Goal: Information Seeking & Learning: Learn about a topic

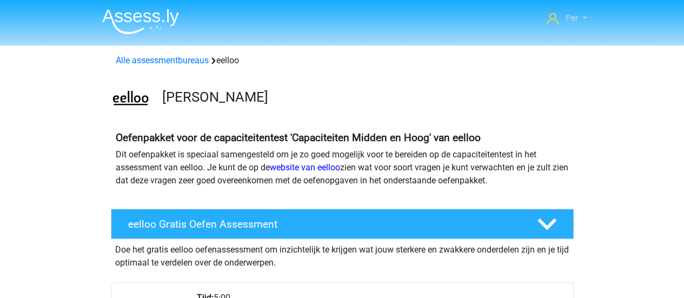
click at [574, 22] on span "Per" at bounding box center [571, 18] width 12 height 10
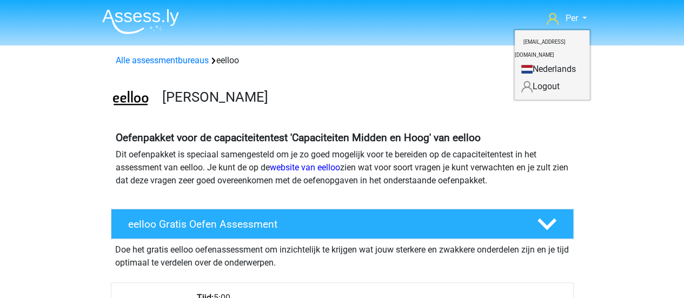
click at [479, 144] on h4 "Oefenpakket voor de capaciteitentest 'Capaciteiten Midden en Hoog' van eelloo" at bounding box center [342, 137] width 453 height 12
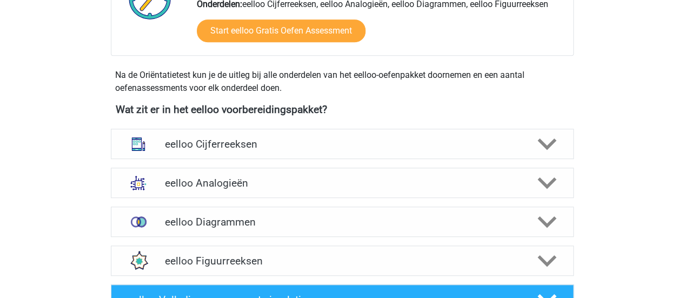
scroll to position [390, 0]
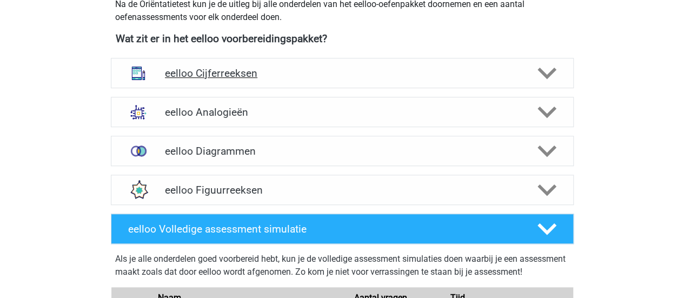
click at [541, 71] on polygon at bounding box center [546, 74] width 19 height 12
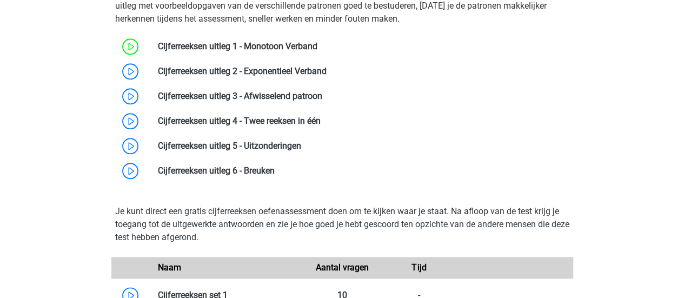
scroll to position [503, 0]
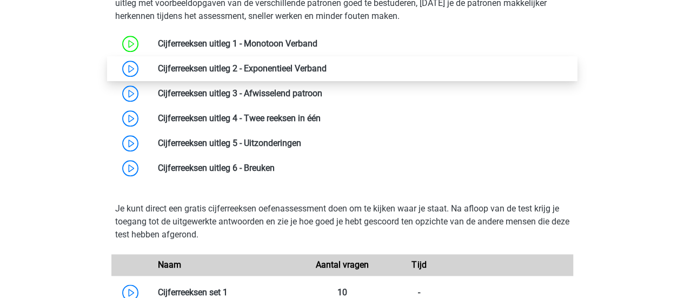
click at [326, 66] on link at bounding box center [326, 68] width 0 height 10
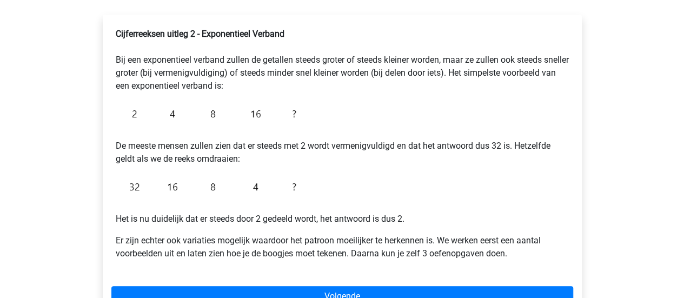
scroll to position [171, 0]
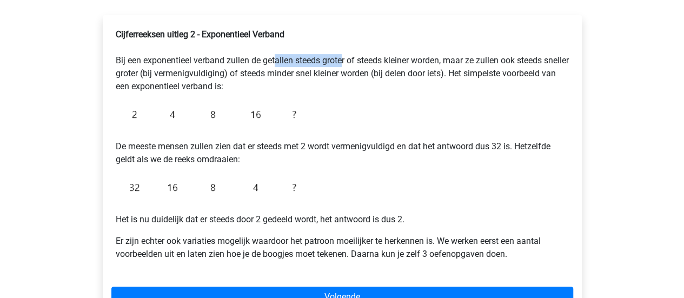
drag, startPoint x: 272, startPoint y: 63, endPoint x: 357, endPoint y: 57, distance: 84.5
click at [357, 57] on p "Cijferreeksen uitleg 2 - Exponentieel Verband Bij een exponentieel verband zull…" at bounding box center [342, 60] width 453 height 65
drag, startPoint x: 145, startPoint y: 77, endPoint x: 178, endPoint y: 77, distance: 33.5
click at [178, 77] on p "Cijferreeksen uitleg 2 - Exponentieel Verband Bij een exponentieel verband zull…" at bounding box center [342, 60] width 453 height 65
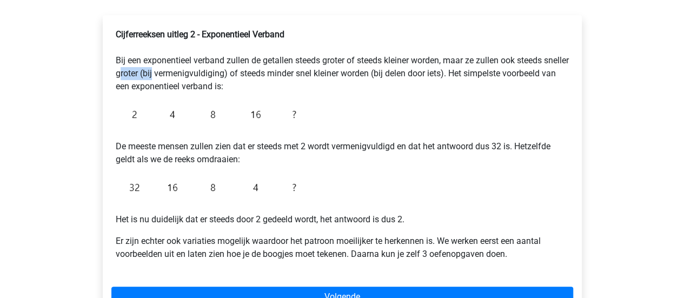
click at [178, 77] on p "Cijferreeksen uitleg 2 - Exponentieel Verband Bij een exponentieel verband zull…" at bounding box center [342, 60] width 453 height 65
drag, startPoint x: 234, startPoint y: 75, endPoint x: 278, endPoint y: 79, distance: 44.5
click at [278, 79] on p "Cijferreeksen uitleg 2 - Exponentieel Verband Bij een exponentieel verband zull…" at bounding box center [342, 60] width 453 height 65
click at [156, 95] on div "Cijferreeksen uitleg 2 - Exponentieel Verband Bij een exponentieel verband zull…" at bounding box center [341, 149] width 461 height 250
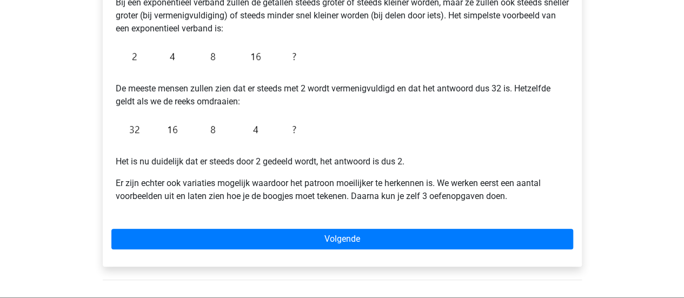
scroll to position [235, 0]
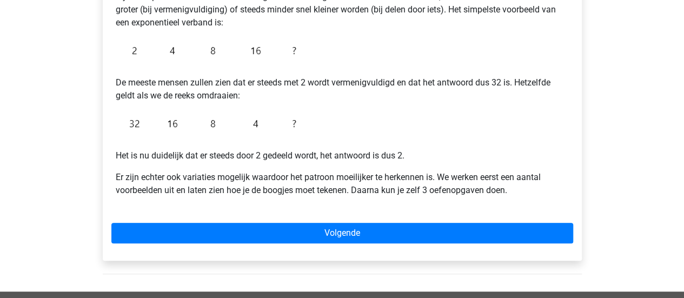
click at [285, 220] on div "Cijferreeksen uitleg 2 - Exponentieel Verband Bij een exponentieel verband zull…" at bounding box center [342, 105] width 479 height 309
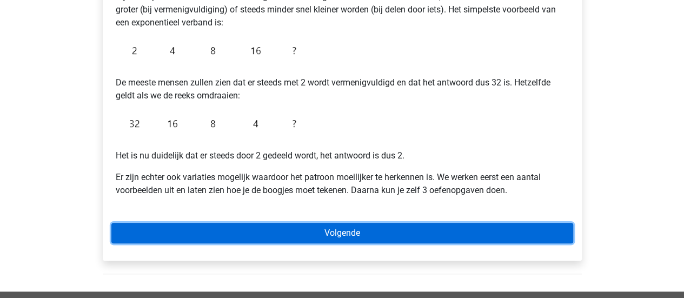
click at [298, 231] on link "Volgende" at bounding box center [341, 233] width 461 height 21
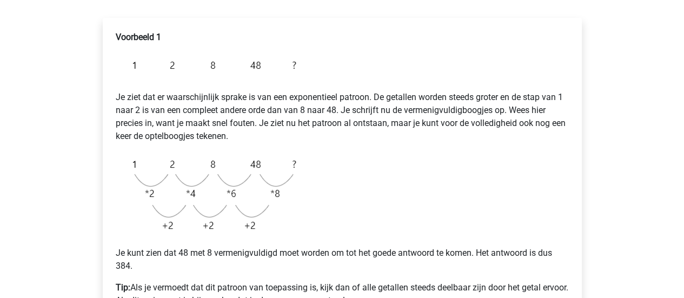
scroll to position [137, 0]
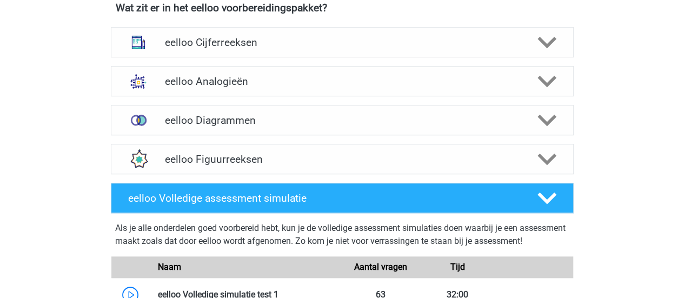
scroll to position [417, 0]
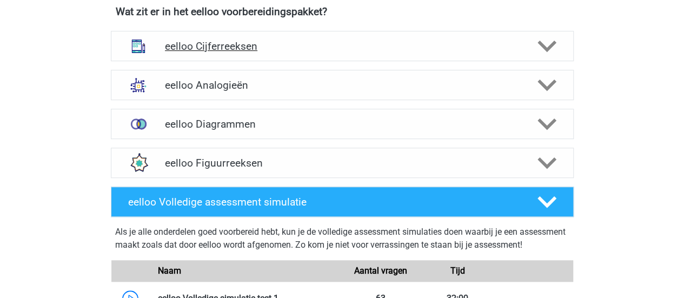
click at [213, 55] on div "eelloo Cijferreeksen" at bounding box center [342, 46] width 463 height 30
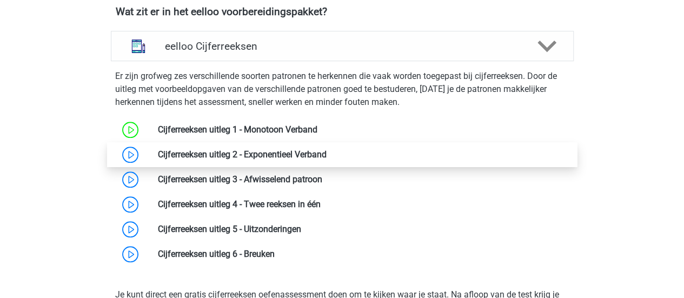
click at [326, 152] on link at bounding box center [326, 154] width 0 height 10
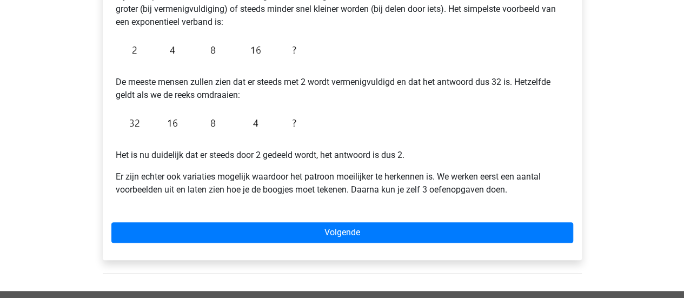
scroll to position [236, 0]
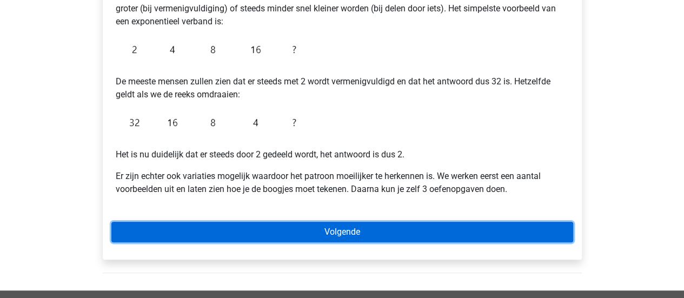
click at [338, 235] on link "Volgende" at bounding box center [341, 232] width 461 height 21
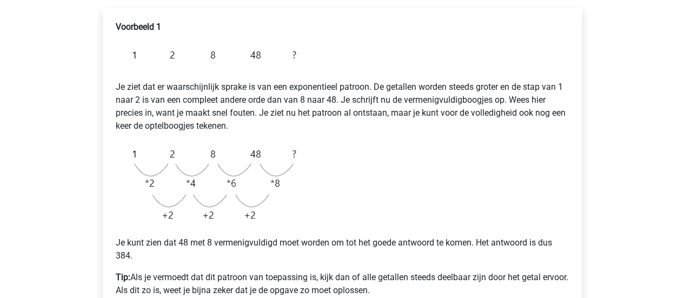
scroll to position [179, 0]
click at [175, 83] on p "Je ziet dat er waarschijnlijk sprake is van een exponentieel patroon. De getall…" at bounding box center [342, 99] width 453 height 65
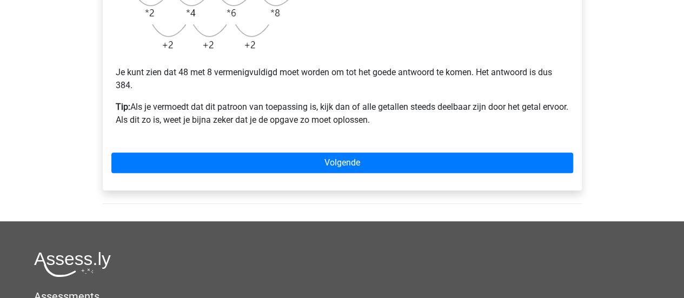
scroll to position [349, 0]
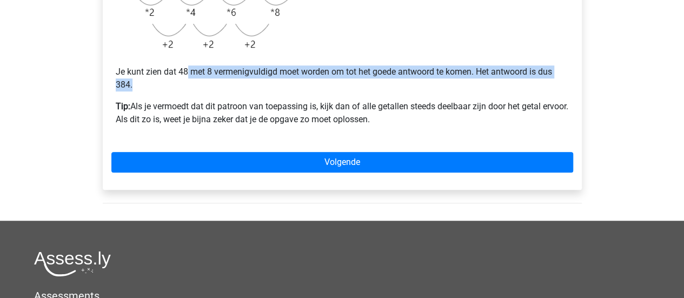
drag, startPoint x: 187, startPoint y: 75, endPoint x: 251, endPoint y: 83, distance: 64.3
click at [251, 83] on p "Je kunt zien dat 48 met 8 vermenigvuldigd moet worden om tot het goede antwoord…" at bounding box center [342, 78] width 453 height 26
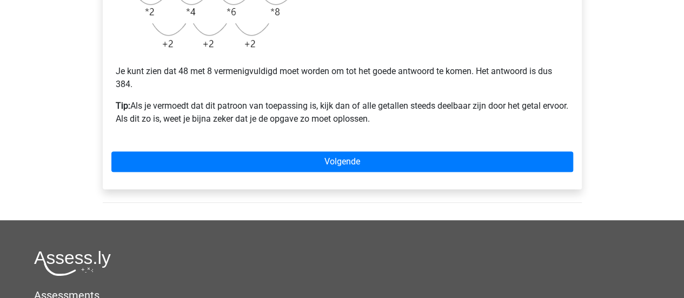
scroll to position [350, 0]
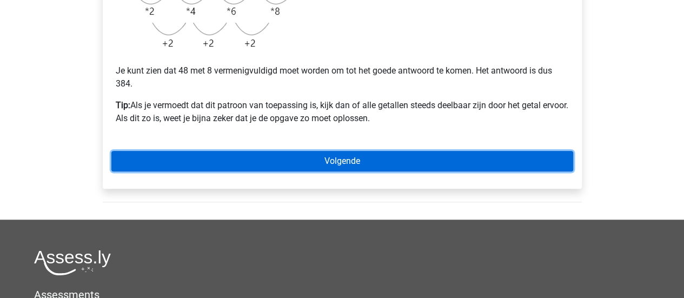
click at [330, 155] on link "Volgende" at bounding box center [341, 161] width 461 height 21
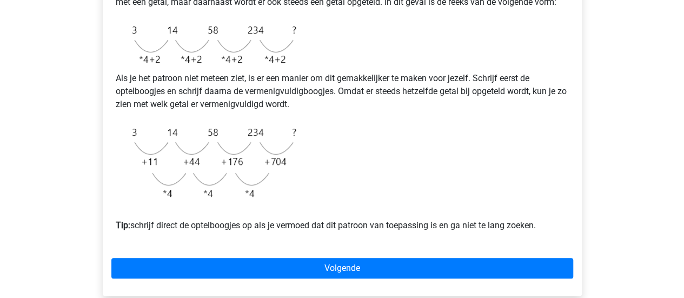
scroll to position [290, 0]
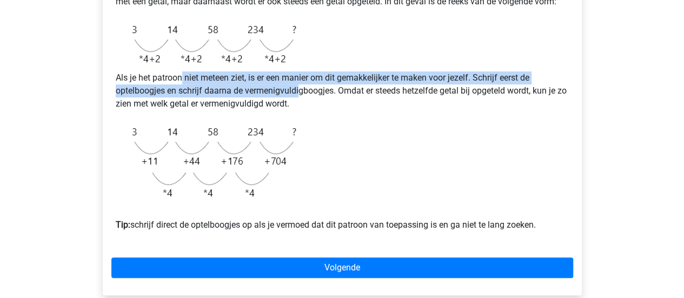
drag, startPoint x: 183, startPoint y: 89, endPoint x: 303, endPoint y: 102, distance: 120.7
click at [303, 102] on p "Als je het patroon niet meteen ziet, is er een manier om dit gemakkelijker te m…" at bounding box center [342, 90] width 453 height 39
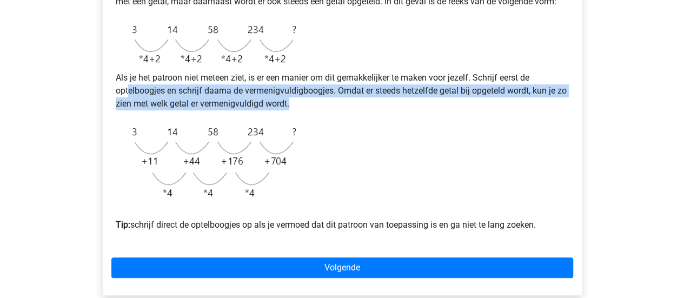
drag, startPoint x: 130, startPoint y: 98, endPoint x: 318, endPoint y: 117, distance: 188.9
click at [318, 110] on p "Als je het patroon niet meteen ziet, is er een manier om dit gemakkelijker te m…" at bounding box center [342, 90] width 453 height 39
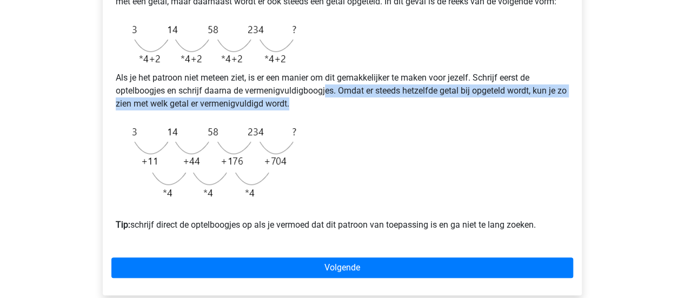
drag, startPoint x: 324, startPoint y: 109, endPoint x: 371, endPoint y: 115, distance: 47.5
click at [371, 110] on p "Als je het patroon niet meteen ziet, is er een manier om dit gemakkelijker te m…" at bounding box center [342, 90] width 453 height 39
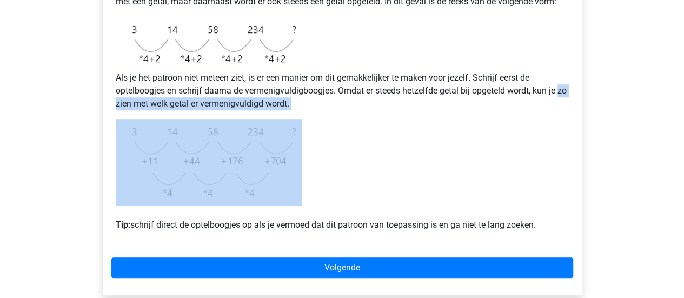
drag, startPoint x: 112, startPoint y: 115, endPoint x: 302, endPoint y: 136, distance: 191.3
click at [302, 136] on div "Voorbeeld 2 Je ziet wederom dat er sprake moet zijn van een exponentieel patroo…" at bounding box center [341, 74] width 461 height 339
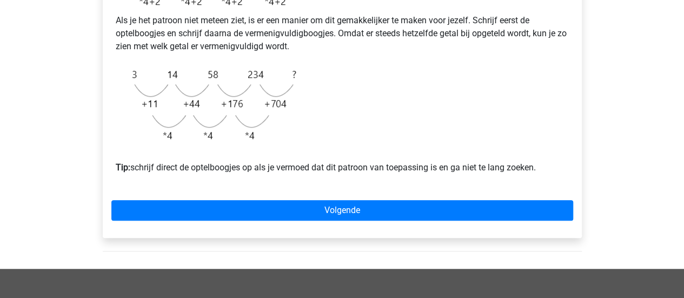
scroll to position [349, 0]
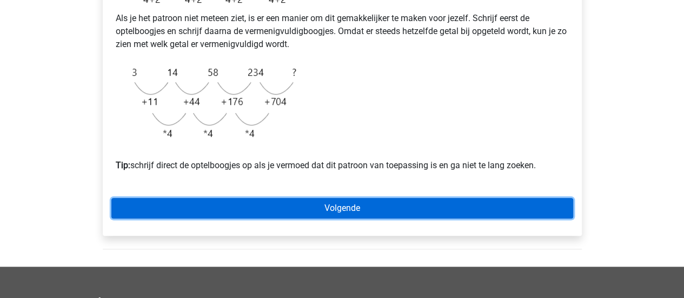
click at [359, 218] on link "Volgende" at bounding box center [341, 208] width 461 height 21
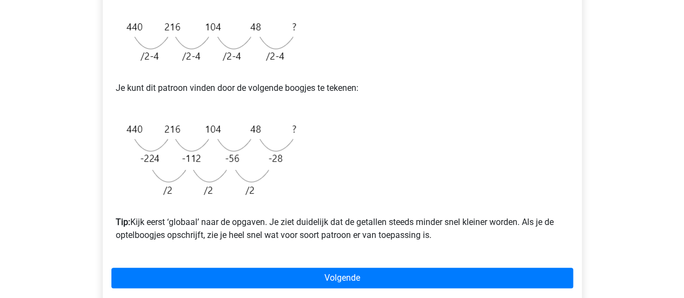
scroll to position [299, 0]
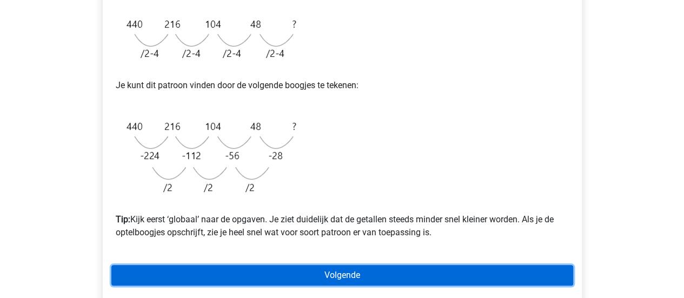
click at [331, 275] on link "Volgende" at bounding box center [341, 275] width 461 height 21
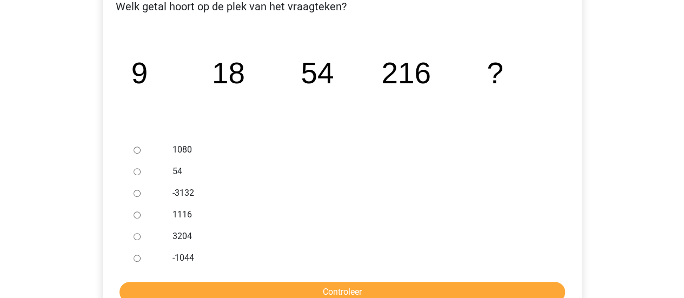
scroll to position [202, 0]
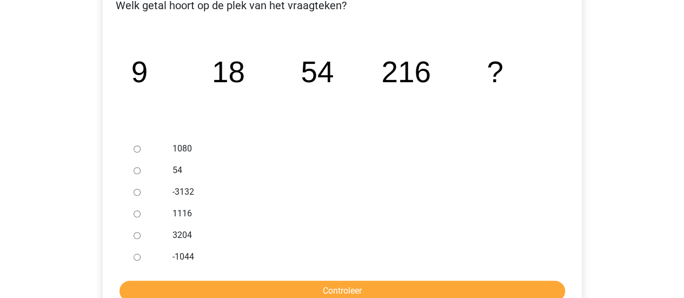
click at [320, 175] on label "54" at bounding box center [359, 170] width 374 height 13
click at [140, 174] on input "54" at bounding box center [136, 170] width 7 height 7
radio input "true"
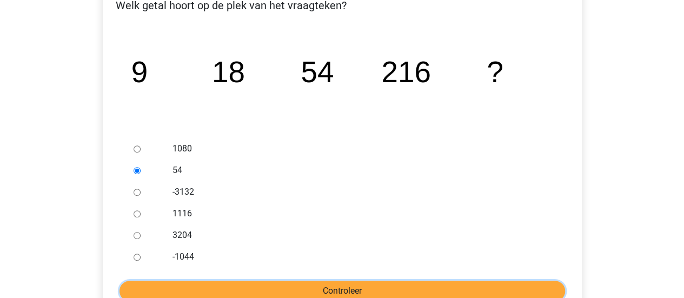
click at [246, 286] on input "Controleer" at bounding box center [341, 290] width 445 height 21
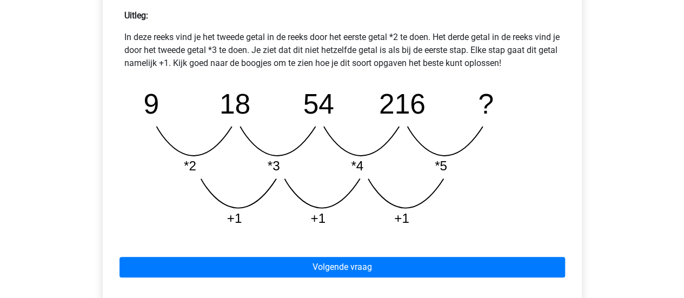
scroll to position [490, 0]
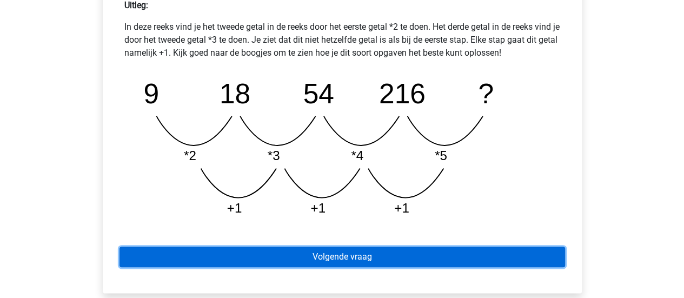
click at [337, 253] on link "Volgende vraag" at bounding box center [341, 256] width 445 height 21
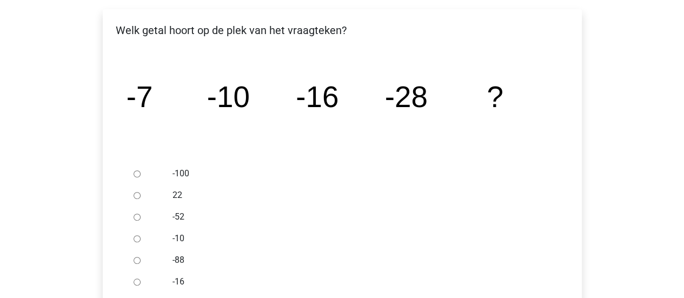
scroll to position [200, 0]
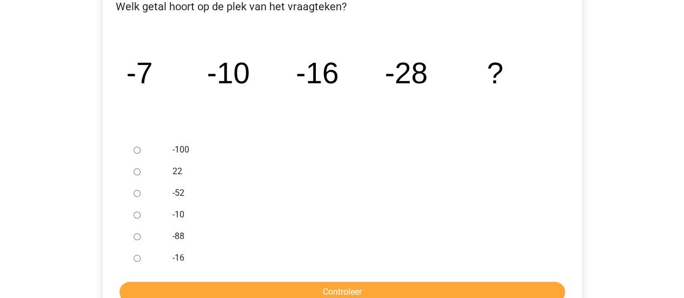
click at [138, 185] on div at bounding box center [147, 193] width 36 height 22
click at [138, 189] on div at bounding box center [147, 193] width 36 height 22
click at [139, 192] on input "-52" at bounding box center [136, 193] width 7 height 7
radio input "true"
click at [139, 192] on input "-52" at bounding box center [136, 193] width 7 height 7
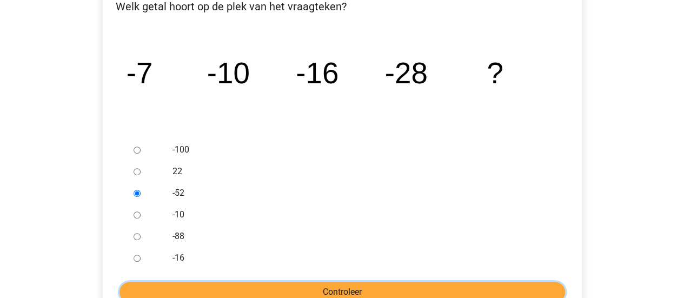
click at [323, 286] on input "Controleer" at bounding box center [341, 292] width 445 height 21
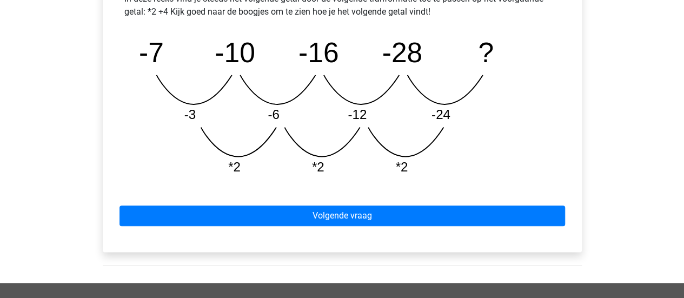
scroll to position [534, 0]
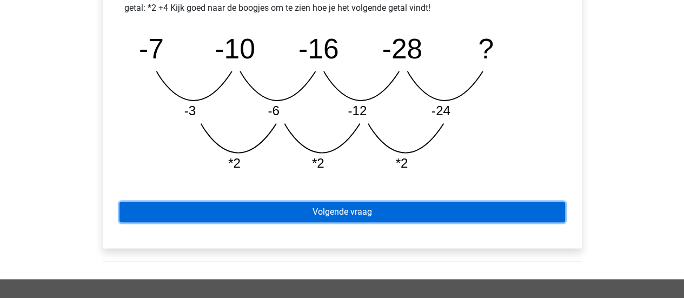
click at [431, 205] on link "Volgende vraag" at bounding box center [341, 212] width 445 height 21
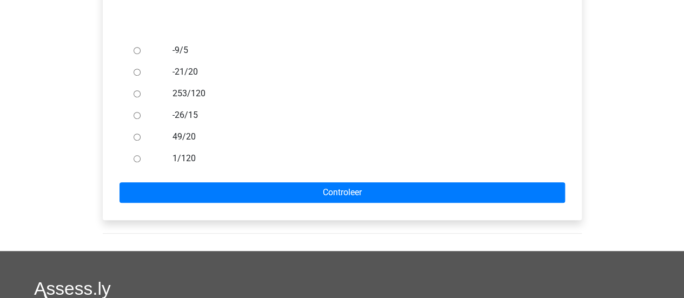
scroll to position [303, 0]
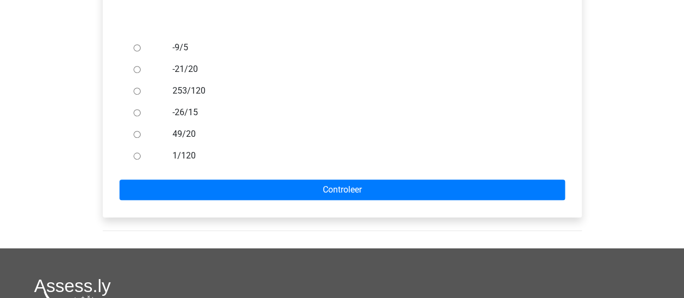
click at [184, 160] on label "1/120" at bounding box center [359, 155] width 374 height 13
click at [140, 159] on input "1/120" at bounding box center [136, 155] width 7 height 7
radio input "true"
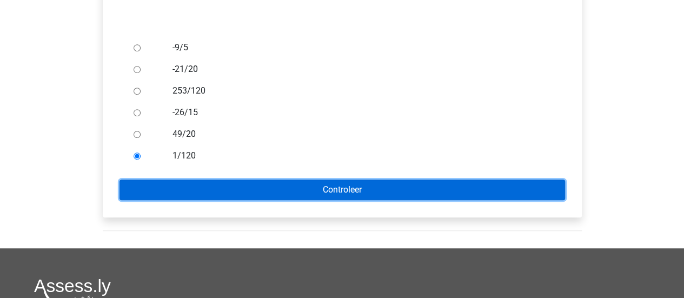
click at [238, 190] on input "Controleer" at bounding box center [341, 189] width 445 height 21
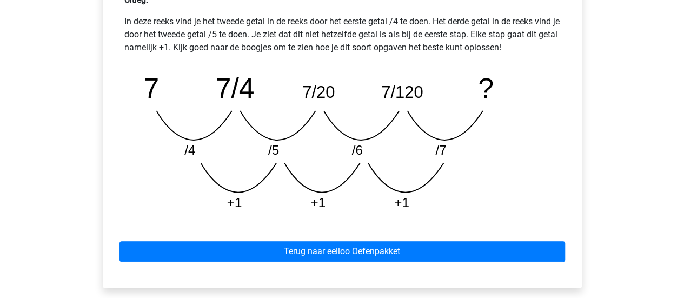
scroll to position [542, 0]
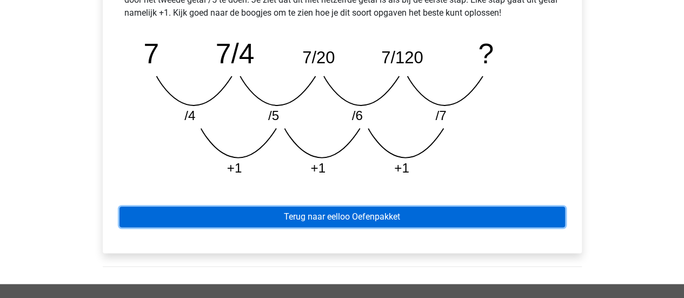
click at [286, 208] on link "Terug naar eelloo Oefenpakket" at bounding box center [341, 216] width 445 height 21
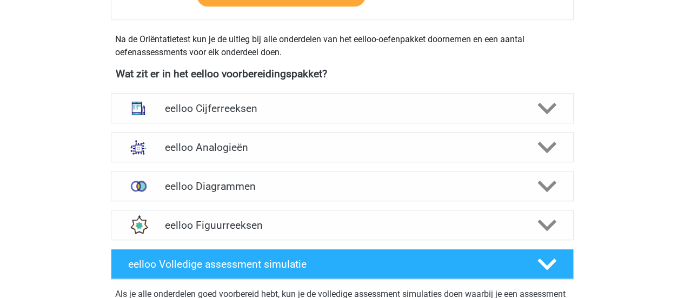
scroll to position [356, 0]
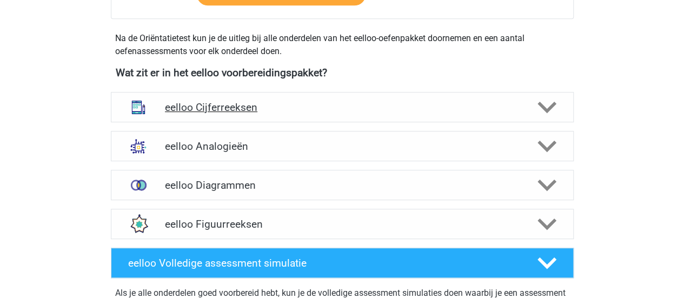
click at [224, 92] on div "eelloo Cijferreeksen" at bounding box center [342, 107] width 463 height 30
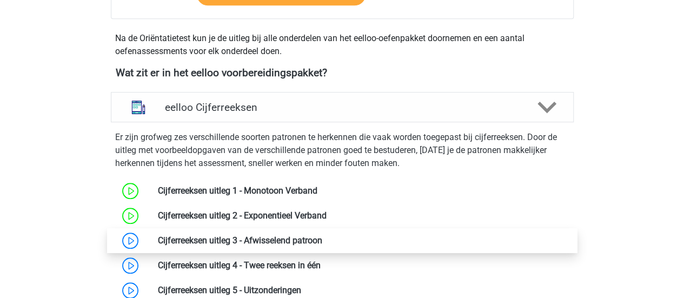
click at [322, 240] on link at bounding box center [322, 240] width 0 height 10
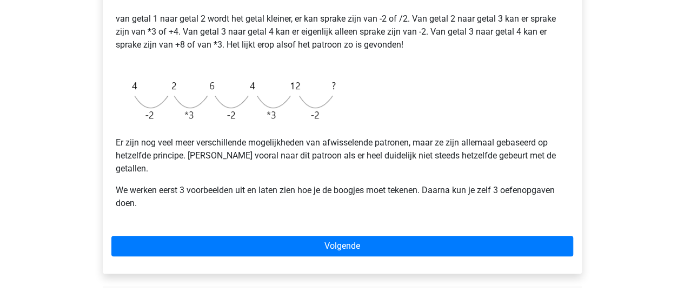
scroll to position [282, 0]
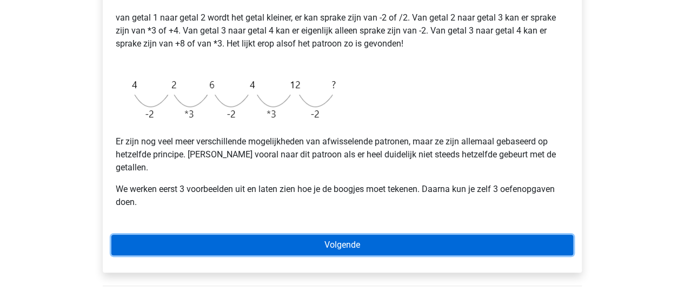
click at [220, 237] on link "Volgende" at bounding box center [341, 245] width 461 height 21
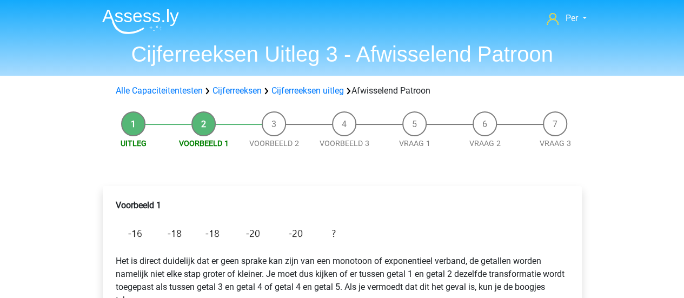
click at [220, 237] on img at bounding box center [228, 232] width 225 height 25
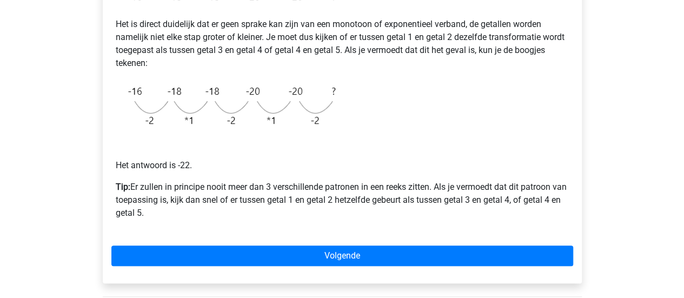
scroll to position [236, 0]
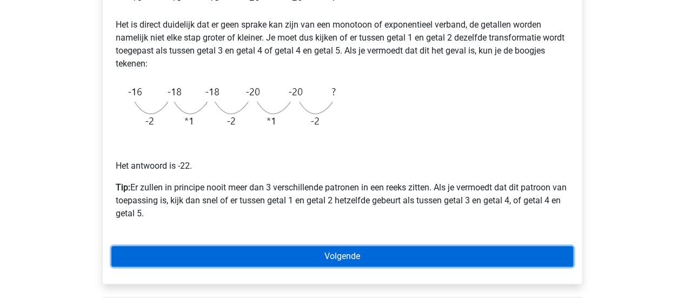
click at [350, 247] on link "Volgende" at bounding box center [341, 256] width 461 height 21
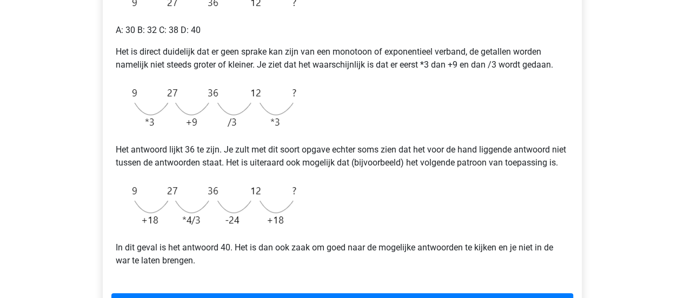
scroll to position [231, 0]
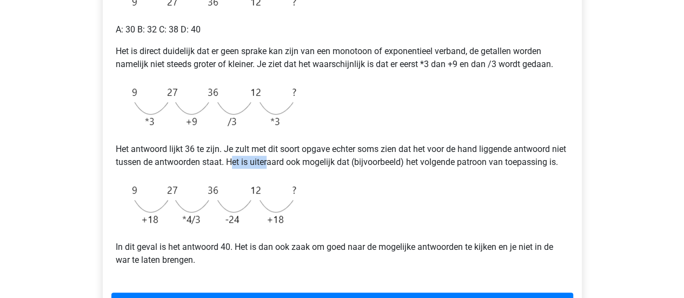
drag, startPoint x: 251, startPoint y: 157, endPoint x: 285, endPoint y: 157, distance: 34.0
click at [285, 157] on p "Het antwoord lijkt 36 te zijn. Je zult met dit soort opgave echter soms zien da…" at bounding box center [342, 156] width 453 height 26
drag, startPoint x: 297, startPoint y: 158, endPoint x: 333, endPoint y: 165, distance: 36.2
click at [333, 165] on p "Het antwoord lijkt 36 te zijn. Je zult met dit soort opgave echter soms zien da…" at bounding box center [342, 156] width 453 height 26
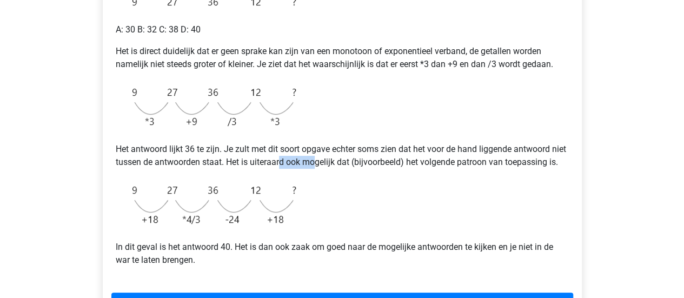
click at [333, 165] on p "Het antwoord lijkt 36 te zijn. Je zult met dit soort opgave echter soms zien da…" at bounding box center [342, 156] width 453 height 26
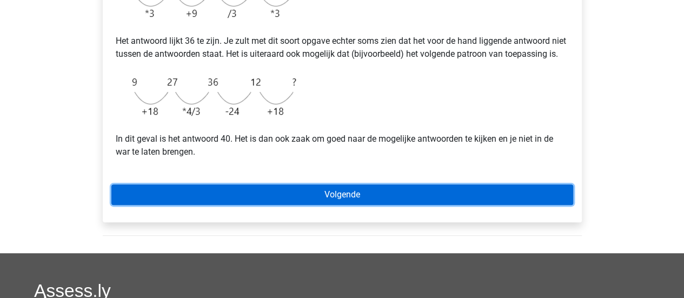
click at [334, 199] on link "Volgende" at bounding box center [341, 194] width 461 height 21
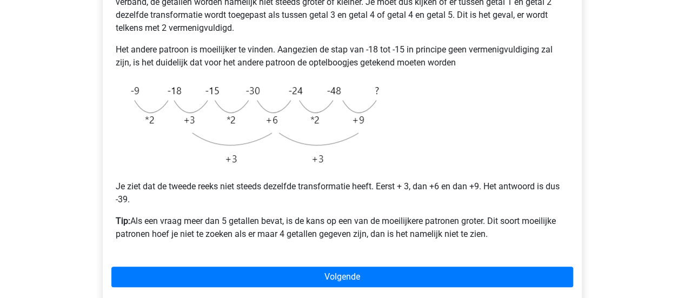
scroll to position [272, 0]
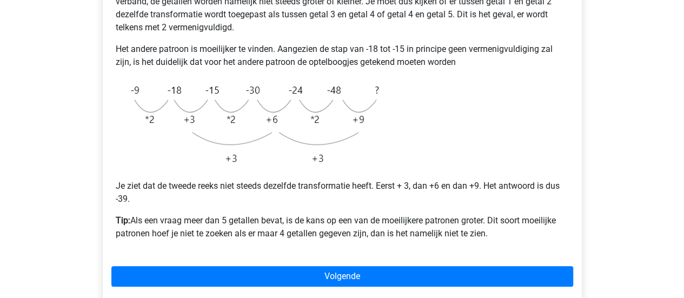
click at [218, 220] on p "Tip: Als een vraag meer dan 5 getallen bevat, is de kans op een van de moeilijk…" at bounding box center [342, 227] width 453 height 26
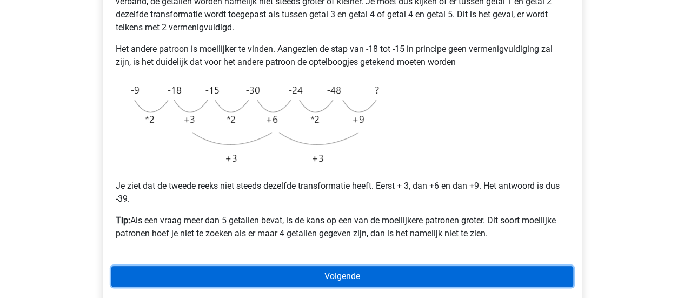
click at [303, 273] on link "Volgende" at bounding box center [341, 276] width 461 height 21
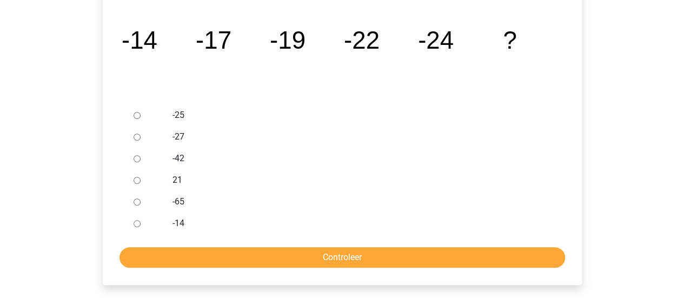
scroll to position [233, 0]
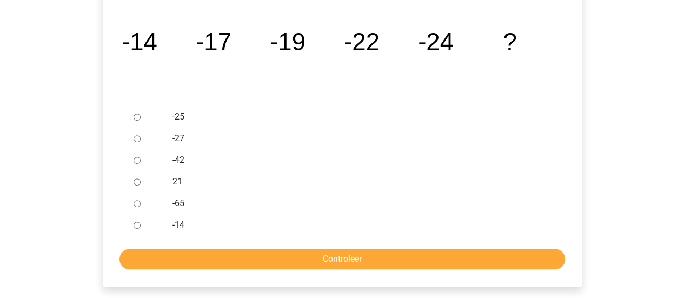
click at [138, 138] on input "-27" at bounding box center [136, 138] width 7 height 7
radio input "true"
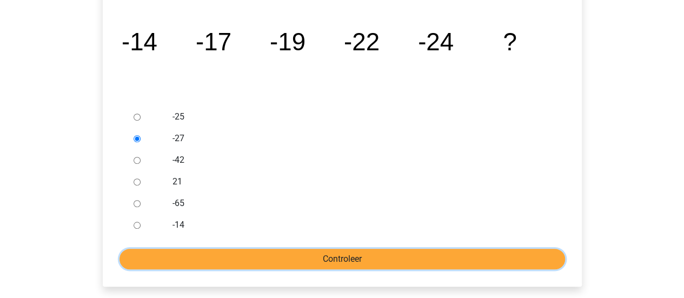
click at [373, 262] on input "Controleer" at bounding box center [341, 259] width 445 height 21
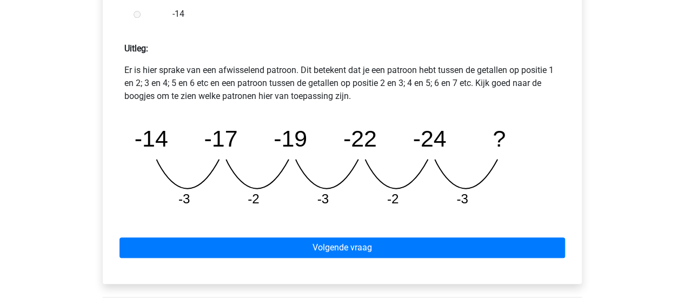
scroll to position [459, 0]
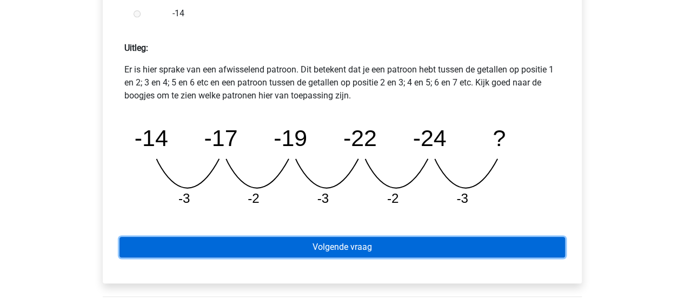
click at [354, 247] on link "Volgende vraag" at bounding box center [341, 247] width 445 height 21
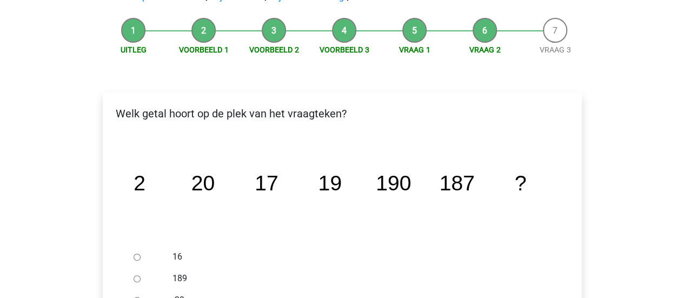
scroll to position [100, 0]
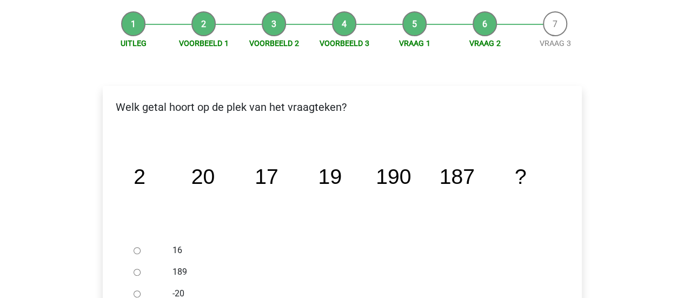
click at [354, 247] on label "16" at bounding box center [359, 250] width 374 height 13
click at [140, 247] on input "16" at bounding box center [136, 250] width 7 height 7
radio input "true"
click at [354, 247] on label "16" at bounding box center [359, 250] width 374 height 13
click at [140, 247] on input "16" at bounding box center [136, 250] width 7 height 7
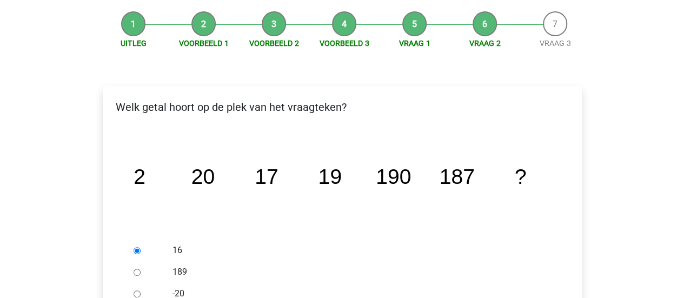
click at [354, 247] on label "16" at bounding box center [359, 250] width 374 height 13
click at [140, 247] on input "16" at bounding box center [136, 250] width 7 height 7
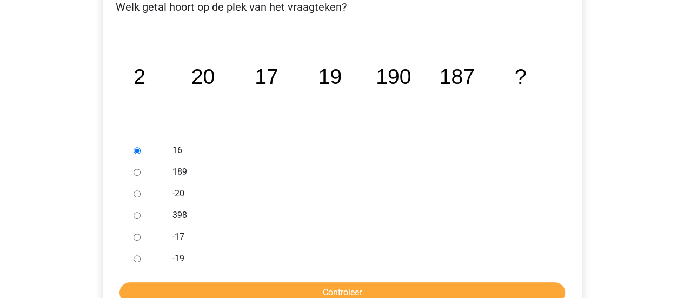
scroll to position [199, 0]
click at [140, 179] on div at bounding box center [147, 173] width 36 height 22
click at [134, 172] on input "189" at bounding box center [136, 172] width 7 height 7
radio input "true"
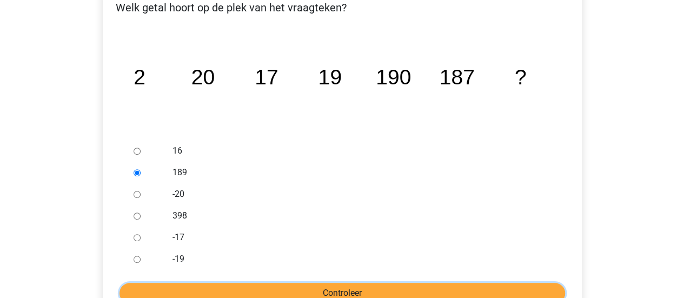
click at [292, 296] on input "Controleer" at bounding box center [341, 293] width 445 height 21
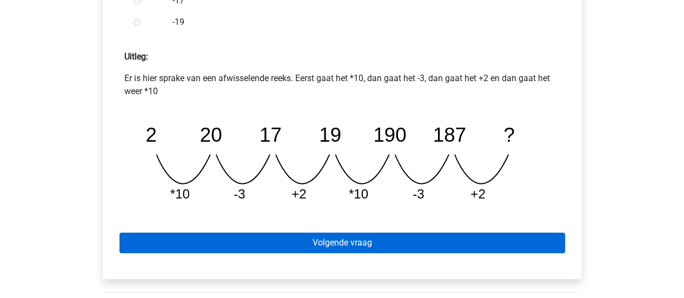
scroll to position [450, 0]
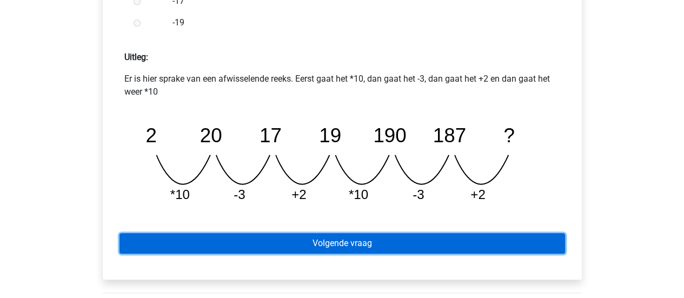
click at [341, 242] on link "Volgende vraag" at bounding box center [341, 243] width 445 height 21
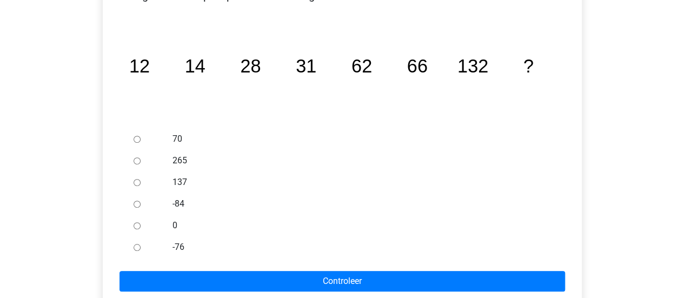
scroll to position [215, 0]
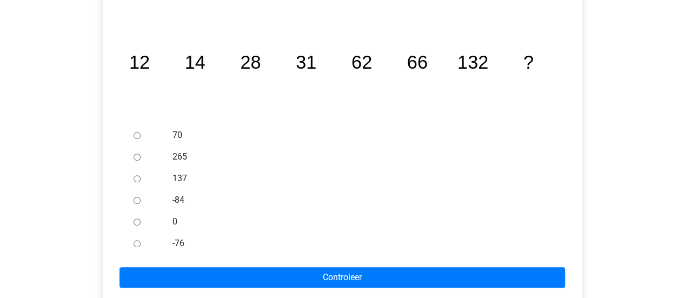
click at [135, 178] on input "137" at bounding box center [136, 178] width 7 height 7
radio input "true"
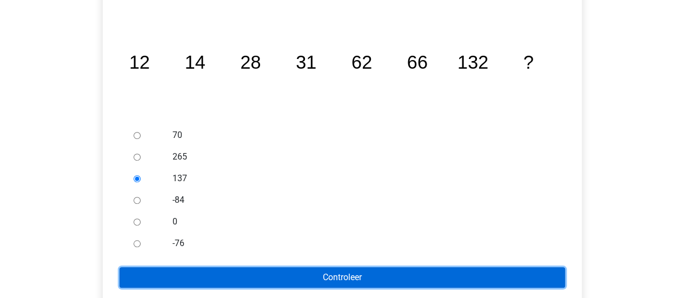
click at [357, 280] on input "Controleer" at bounding box center [341, 277] width 445 height 21
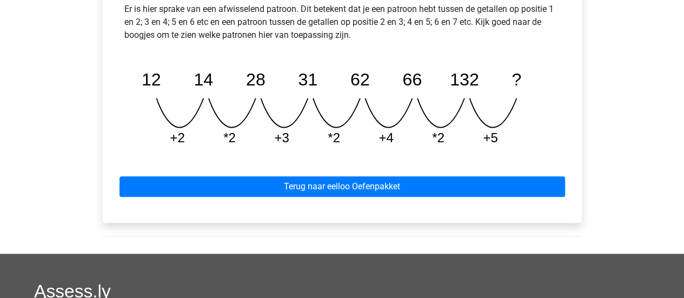
scroll to position [539, 0]
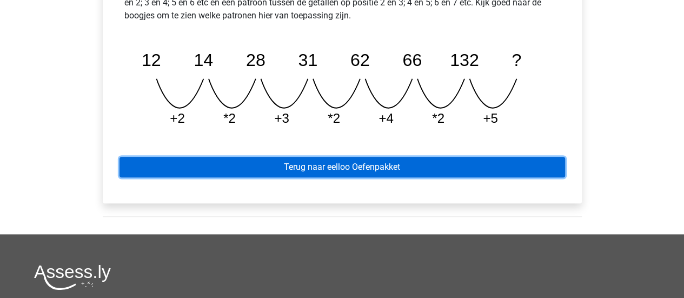
click at [359, 168] on link "Terug naar eelloo Oefenpakket" at bounding box center [341, 167] width 445 height 21
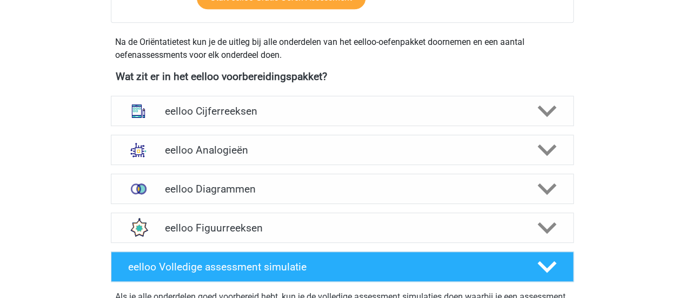
scroll to position [342, 0]
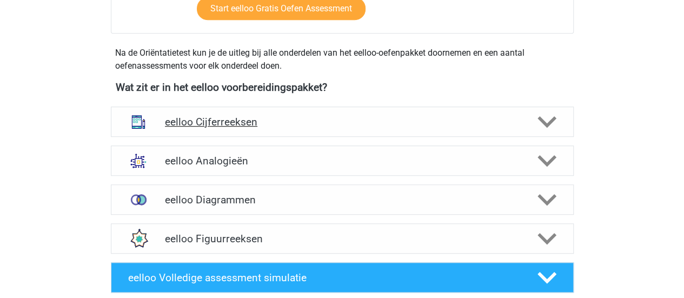
click at [261, 126] on h4 "eelloo Cijferreeksen" at bounding box center [342, 122] width 354 height 12
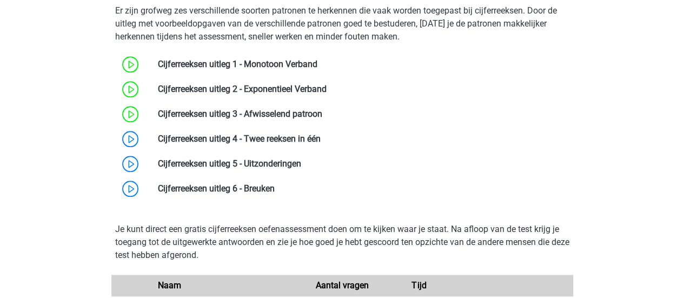
scroll to position [483, 0]
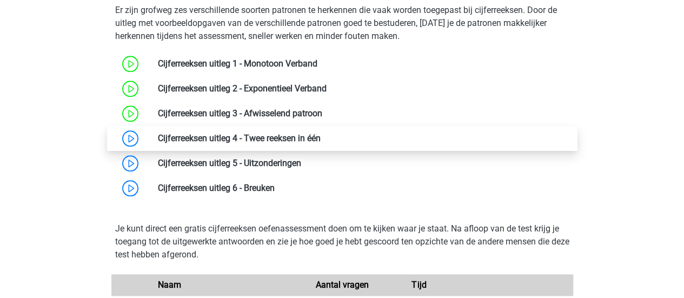
click at [320, 134] on link at bounding box center [320, 138] width 0 height 10
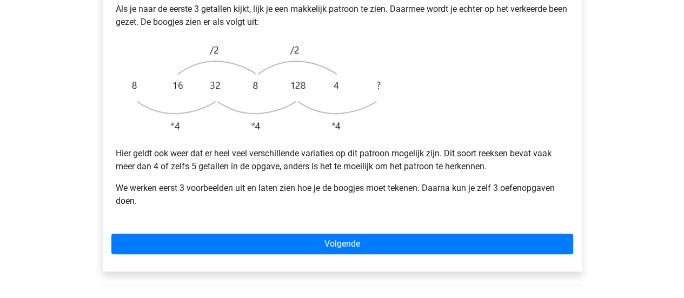
scroll to position [318, 0]
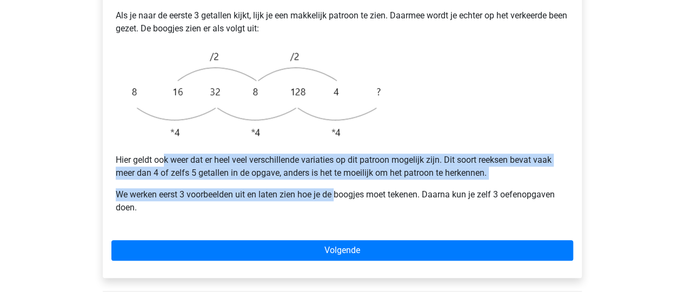
drag, startPoint x: 162, startPoint y: 135, endPoint x: 336, endPoint y: 155, distance: 175.1
click at [336, 155] on div "Bij dit soort patronen zijn er eigenlijk twee patronen die door elkaar heen lop…" at bounding box center [341, 64] width 461 height 325
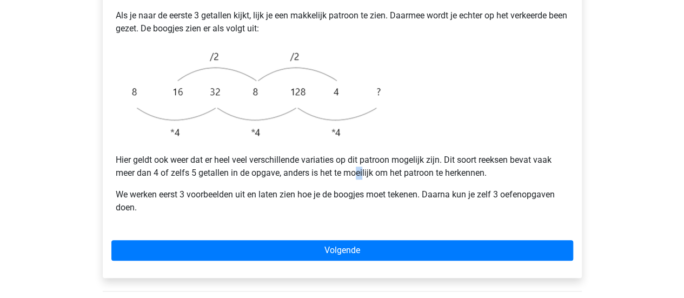
drag, startPoint x: 355, startPoint y: 143, endPoint x: 363, endPoint y: 147, distance: 9.2
click at [363, 153] on p "Hier geldt ook weer dat er heel veel verschillende variaties op dit patroon mog…" at bounding box center [342, 166] width 453 height 26
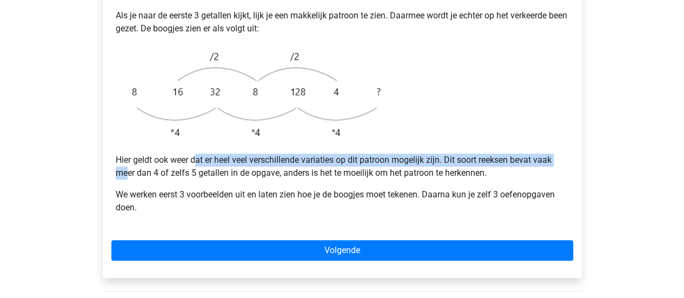
drag, startPoint x: 126, startPoint y: 149, endPoint x: 196, endPoint y: 138, distance: 71.0
click at [196, 153] on p "Hier geldt ook weer dat er heel veel verschillende variaties op dit patroon mog…" at bounding box center [342, 166] width 453 height 26
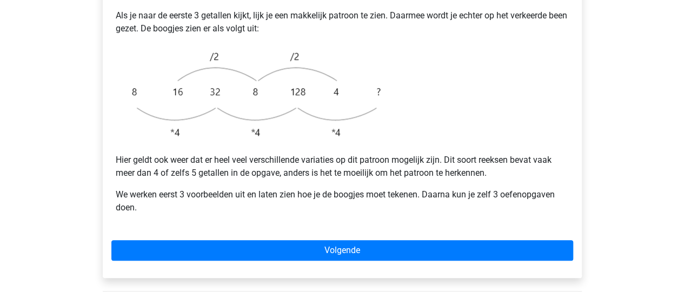
click at [196, 153] on p "Hier geldt ook weer dat er heel veel verschillende variaties op dit patroon mog…" at bounding box center [342, 166] width 453 height 26
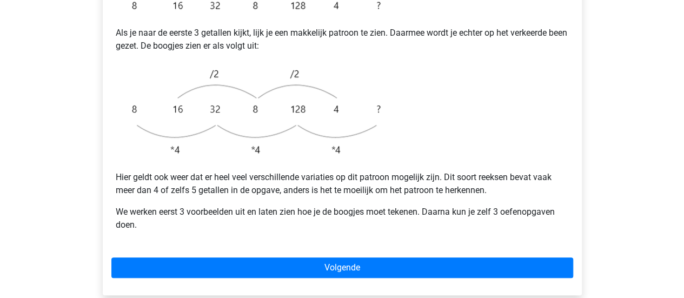
scroll to position [300, 0]
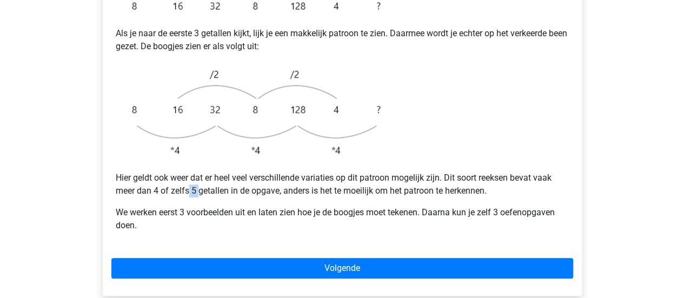
drag, startPoint x: 188, startPoint y: 159, endPoint x: 204, endPoint y: 160, distance: 16.2
click at [204, 171] on p "Hier geldt ook weer dat er heel veel verschillende variaties op dit patroon mog…" at bounding box center [342, 184] width 453 height 26
drag, startPoint x: 152, startPoint y: 185, endPoint x: 200, endPoint y: 188, distance: 48.1
click at [200, 206] on p "We werken eerst 3 voorbeelden uit en laten zien hoe je de boogjes moet tekenen.…" at bounding box center [342, 219] width 453 height 26
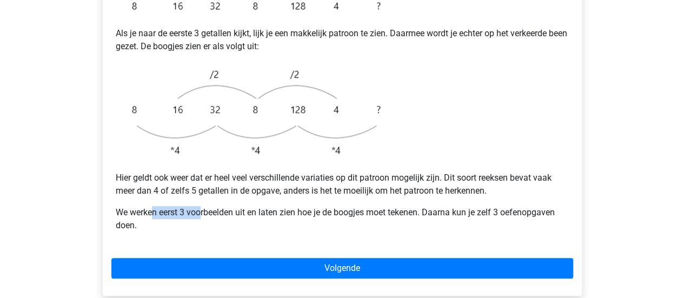
click at [200, 206] on p "We werken eerst 3 voorbeelden uit en laten zien hoe je de boogjes moet tekenen.…" at bounding box center [342, 219] width 453 height 26
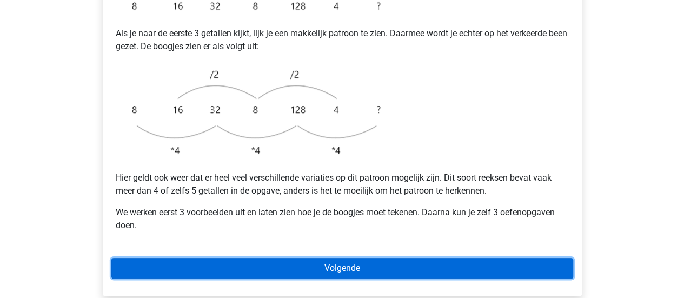
click at [312, 258] on link "Volgende" at bounding box center [341, 268] width 461 height 21
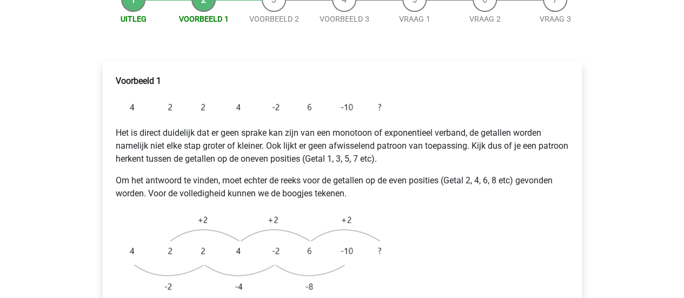
scroll to position [199, 0]
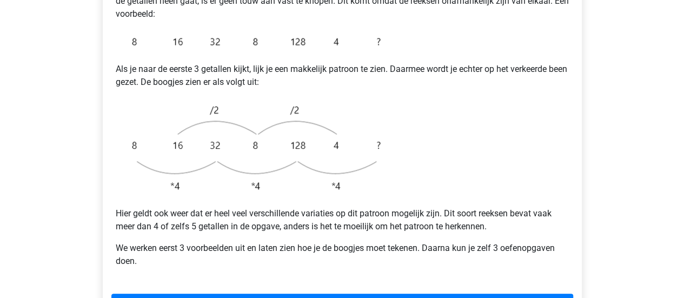
scroll to position [283, 0]
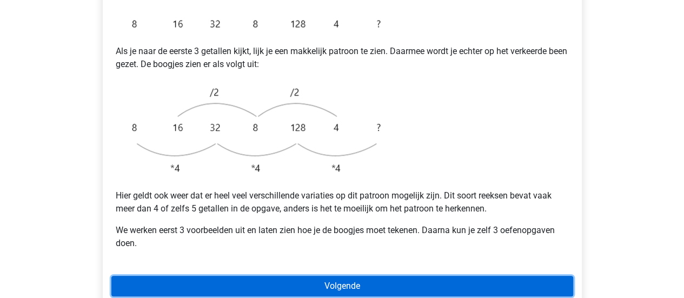
click at [334, 276] on link "Volgende" at bounding box center [341, 286] width 461 height 21
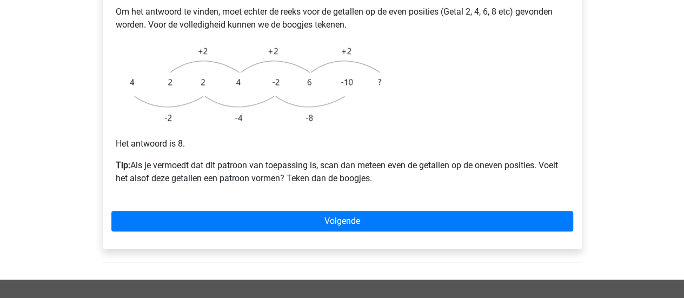
scroll to position [292, 0]
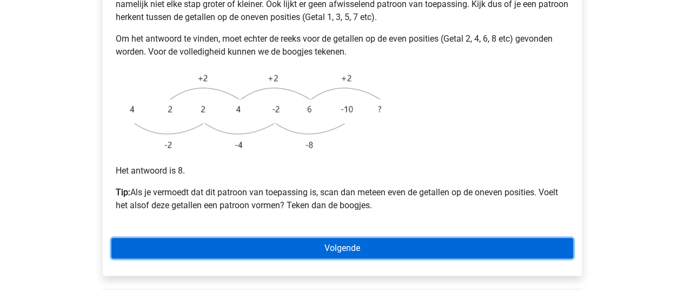
click at [322, 238] on link "Volgende" at bounding box center [341, 248] width 461 height 21
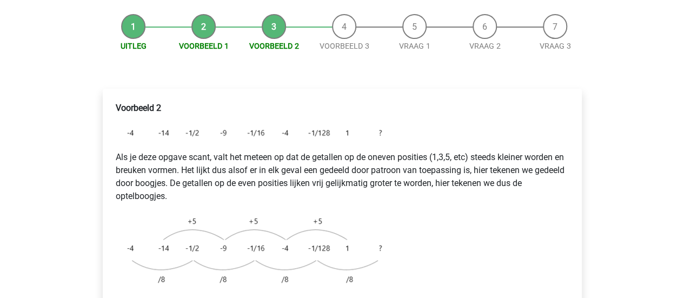
scroll to position [123, 0]
drag, startPoint x: 244, startPoint y: 145, endPoint x: 286, endPoint y: 145, distance: 42.2
click at [286, 151] on p "Als je deze opgave scant, valt het meteen op dat de getallen op de oneven posit…" at bounding box center [342, 177] width 453 height 52
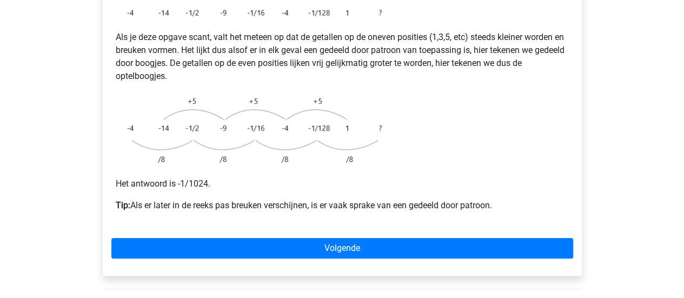
scroll to position [244, 0]
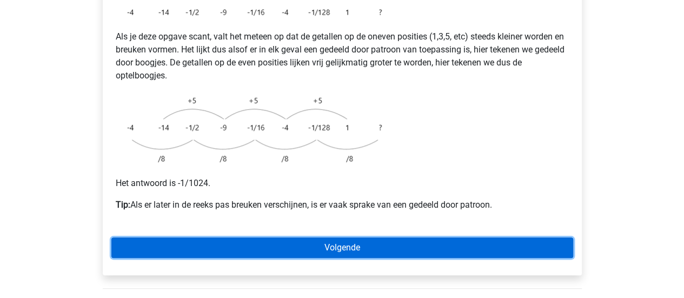
click at [359, 237] on link "Volgende" at bounding box center [341, 247] width 461 height 21
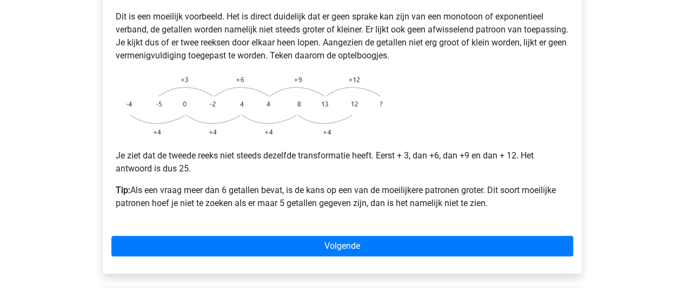
scroll to position [263, 0]
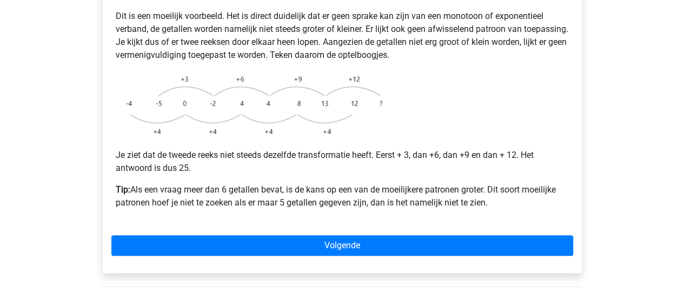
click at [336, 205] on div "Voorbeeld 3 Dit is een moeilijk voorbeeld. Het is direct duidelijk dat er geen …" at bounding box center [342, 111] width 479 height 324
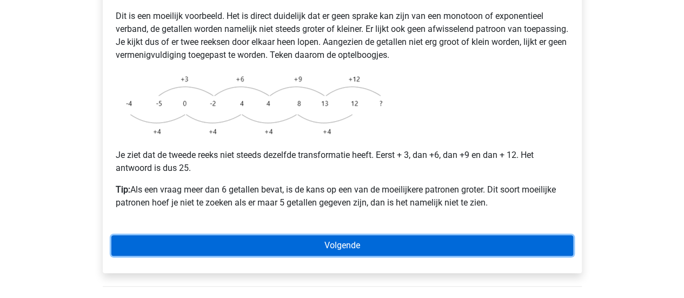
click at [336, 235] on link "Volgende" at bounding box center [341, 245] width 461 height 21
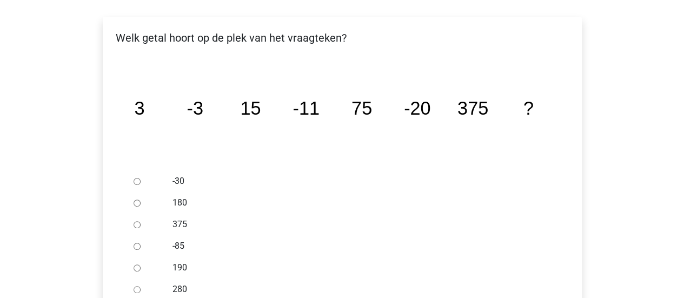
scroll to position [196, 0]
click at [135, 177] on input "-30" at bounding box center [136, 180] width 7 height 7
radio input "true"
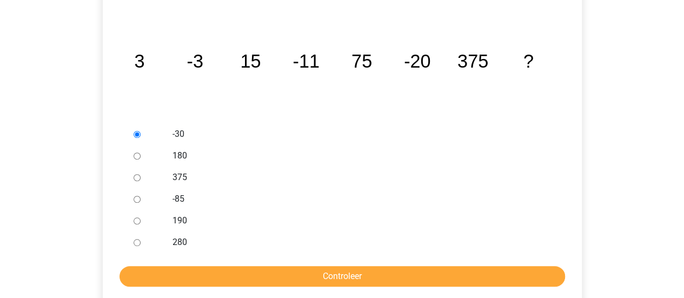
scroll to position [245, 0]
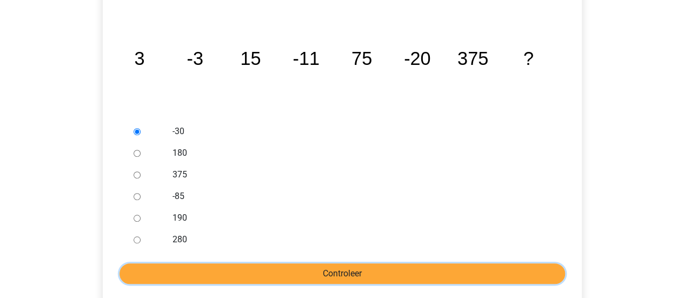
click at [295, 263] on input "Controleer" at bounding box center [341, 273] width 445 height 21
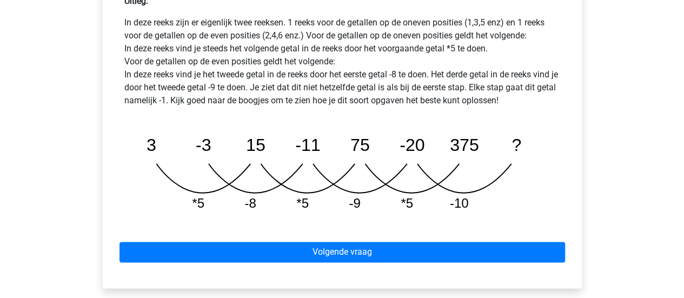
scroll to position [557, 0]
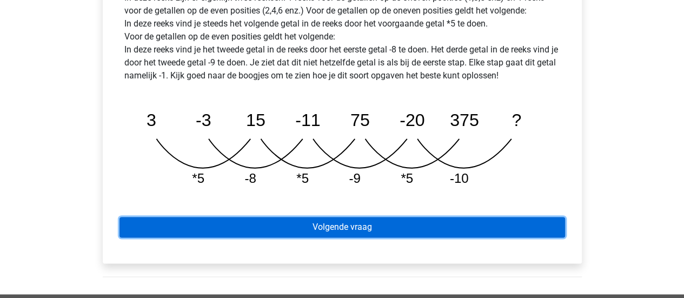
click at [349, 217] on link "Volgende vraag" at bounding box center [341, 227] width 445 height 21
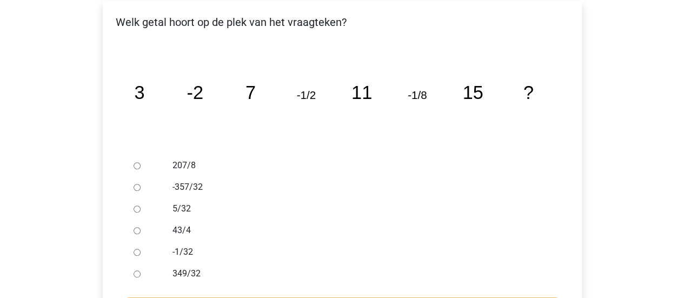
scroll to position [212, 0]
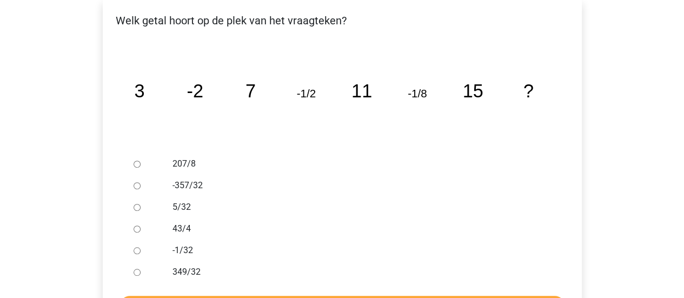
click at [138, 247] on input "-1/32" at bounding box center [136, 250] width 7 height 7
radio input "true"
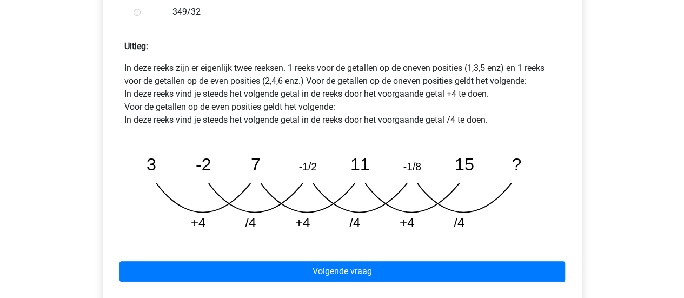
scroll to position [487, 0]
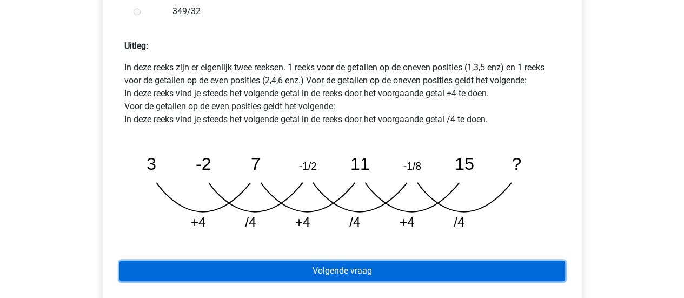
click at [366, 260] on link "Volgende vraag" at bounding box center [341, 270] width 445 height 21
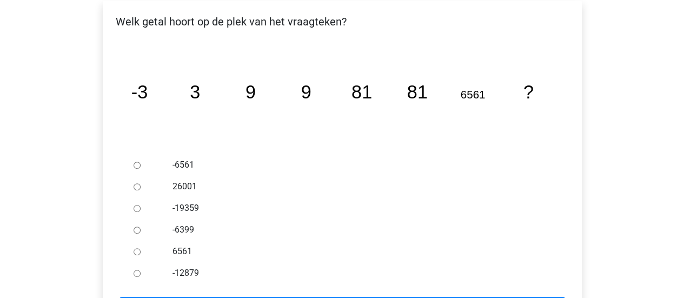
scroll to position [212, 0]
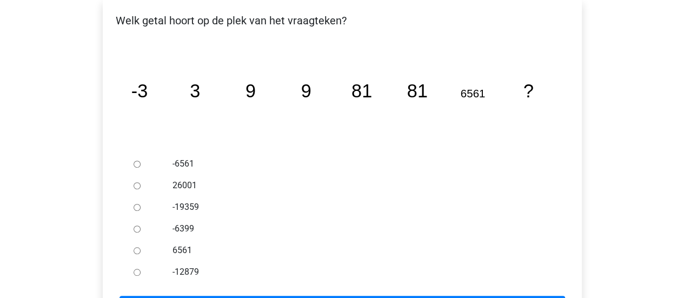
click at [135, 182] on input "26001" at bounding box center [136, 185] width 7 height 7
radio input "true"
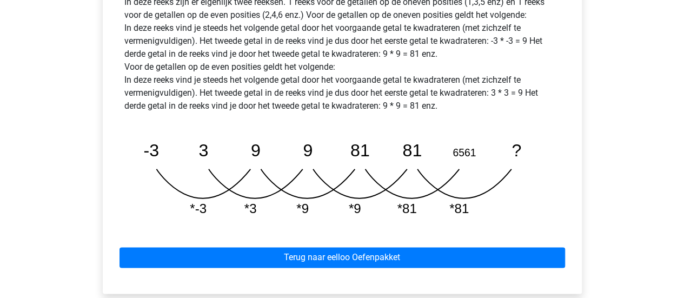
scroll to position [545, 0]
